Goal: Information Seeking & Learning: Learn about a topic

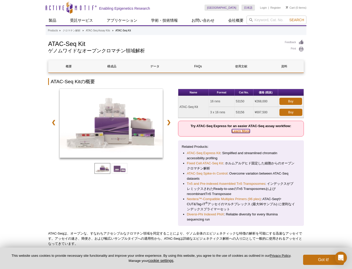
click at [244, 131] on link "Learn More" at bounding box center [241, 131] width 18 height 4
click at [67, 63] on link "概要" at bounding box center [68, 66] width 41 height 12
click at [71, 31] on link "クロマチン解析" at bounding box center [72, 30] width 18 height 5
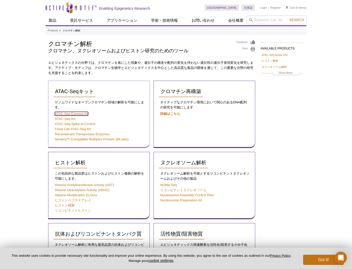
click at [86, 115] on link "ATAC-Seq Express Kit" at bounding box center [71, 114] width 33 height 4
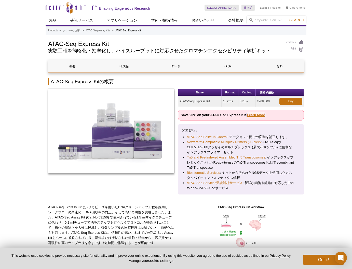
click at [258, 114] on link "Learn More" at bounding box center [256, 115] width 18 height 4
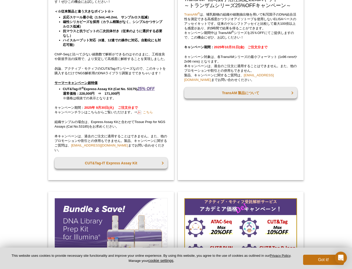
scroll to position [54, 0]
